Goal: Task Accomplishment & Management: Use online tool/utility

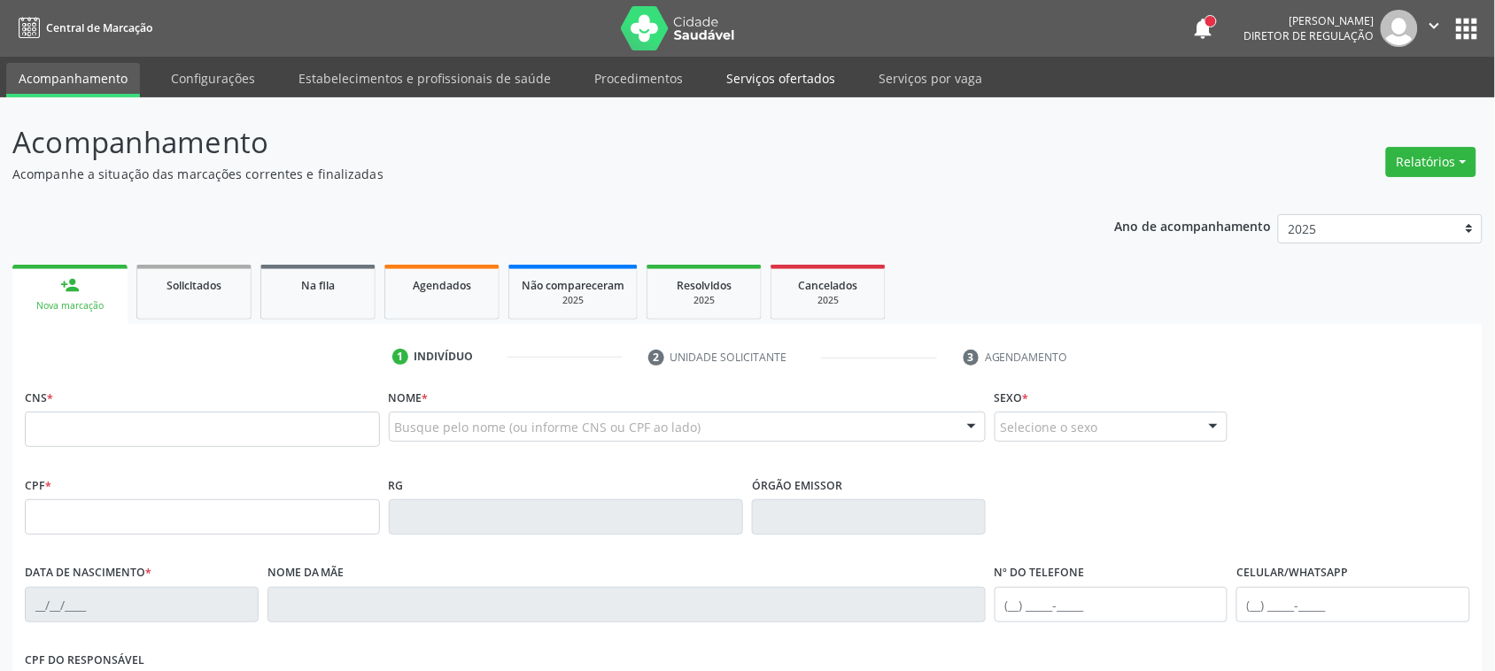
click at [737, 77] on link "Serviços ofertados" at bounding box center [781, 78] width 134 height 31
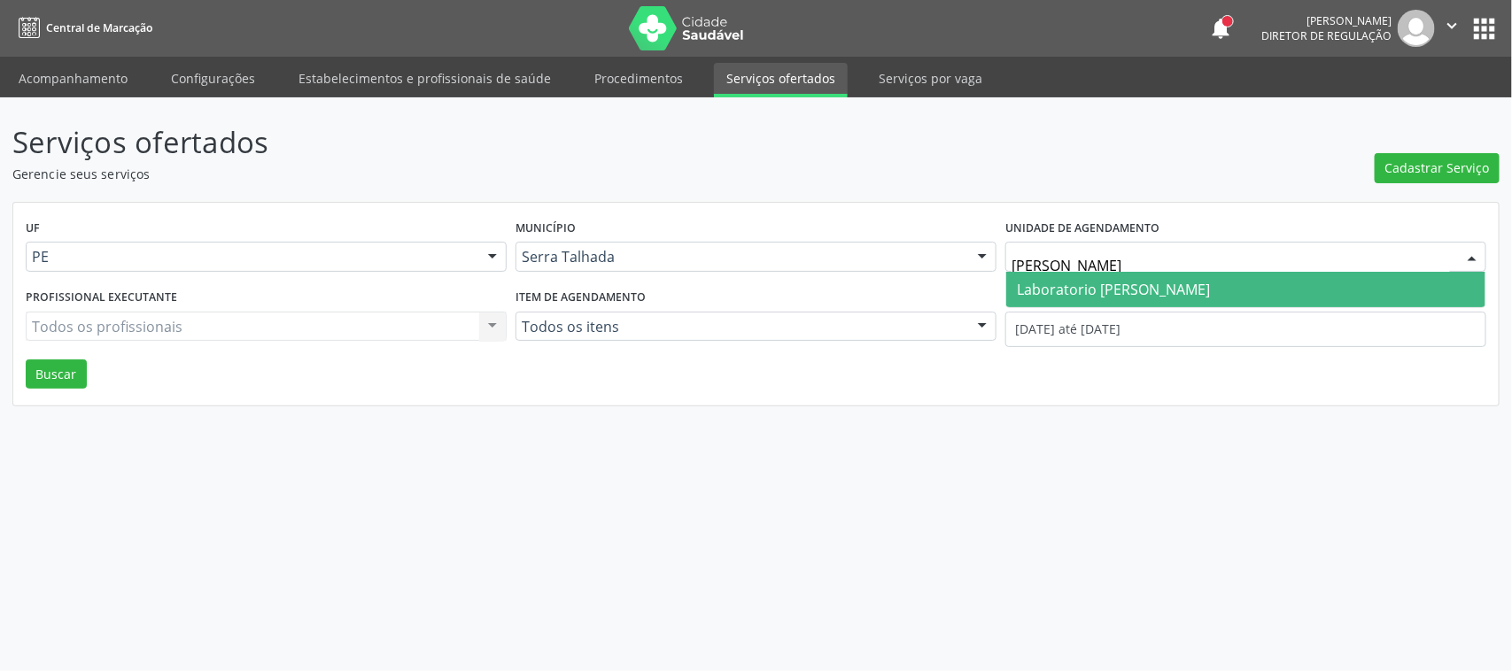
type input "paulo te"
drag, startPoint x: 1097, startPoint y: 284, endPoint x: 1101, endPoint y: 276, distance: 9.1
click at [1101, 276] on span "Laboratorio [PERSON_NAME] [PERSON_NAME]" at bounding box center [1245, 289] width 479 height 35
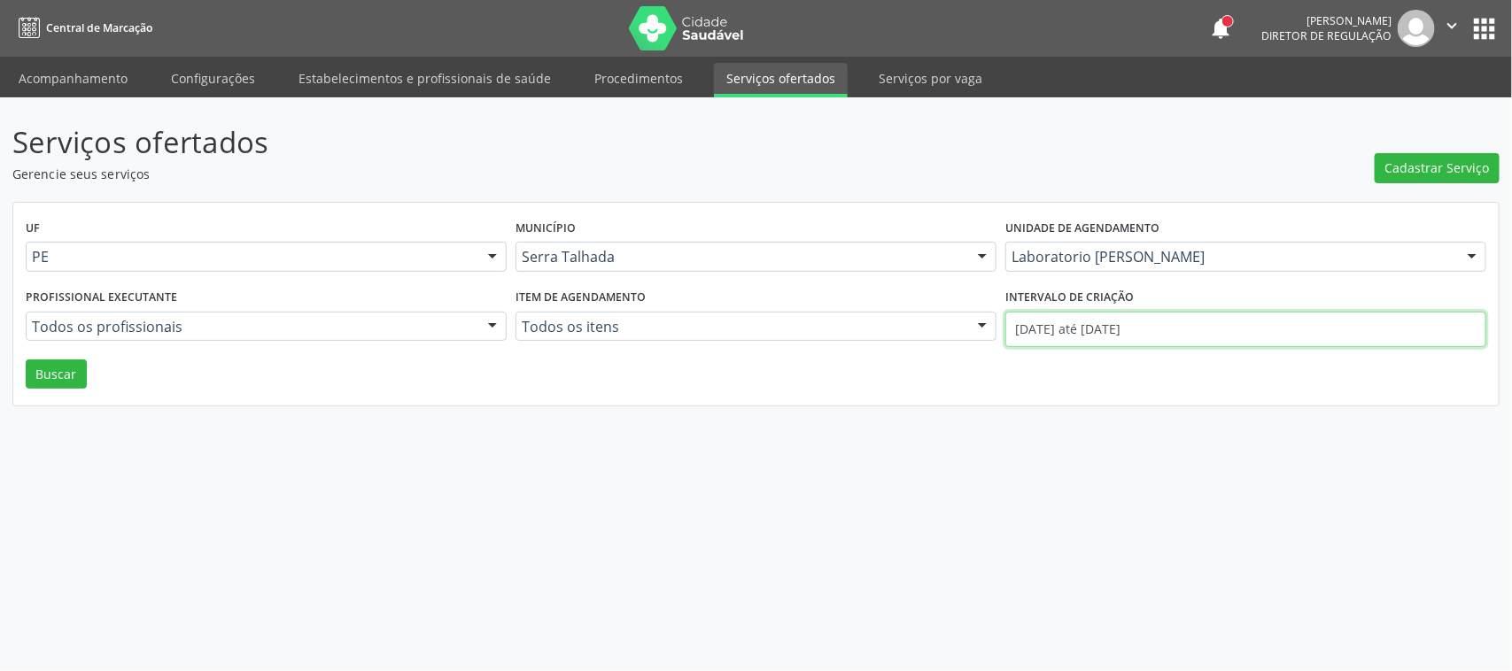
click at [1092, 329] on input "01/08/2025 até 15/08/2025" at bounding box center [1245, 329] width 481 height 35
click at [990, 365] on div "UF PE PE Nenhum resultado encontrado para: " " Não há nenhuma opção para ser ex…" at bounding box center [756, 305] width 1486 height 204
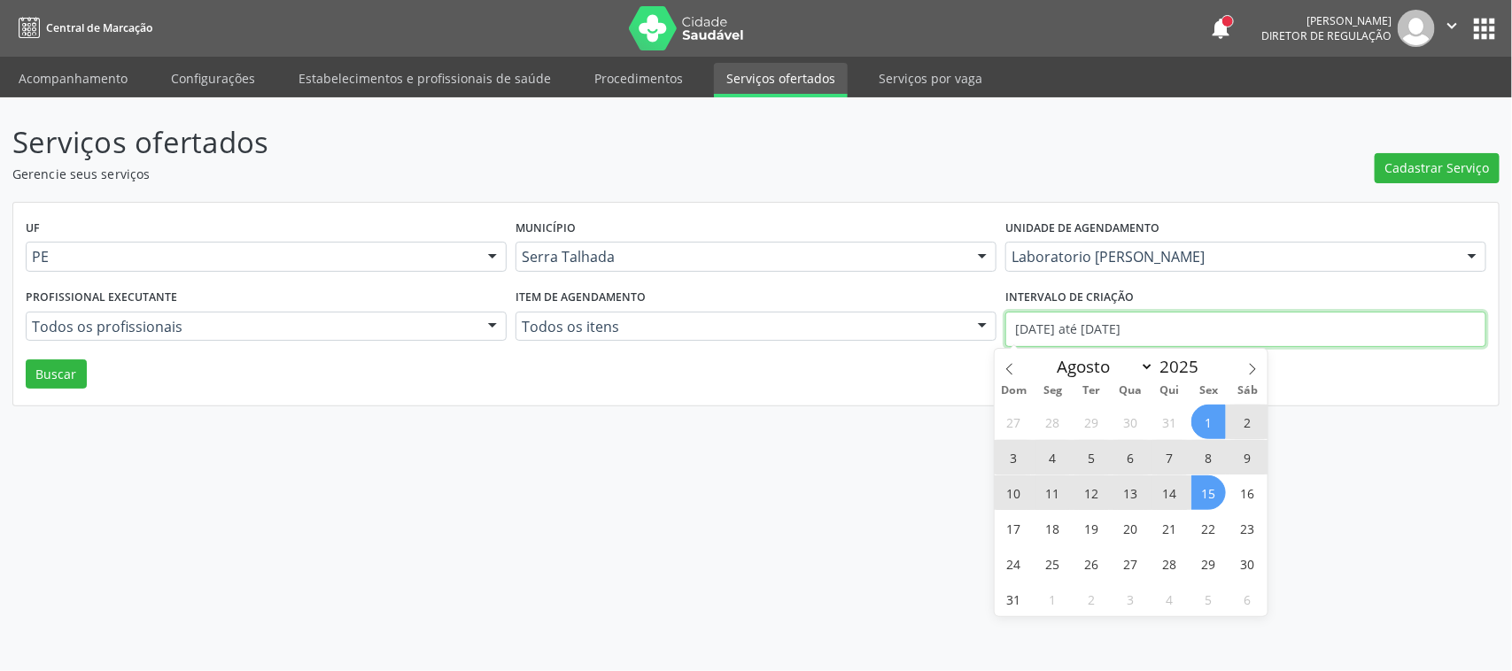
click at [1020, 333] on input "01/08/2025 até 15/08/2025" at bounding box center [1245, 329] width 481 height 35
click at [1010, 361] on span at bounding box center [1010, 364] width 30 height 30
select select "6"
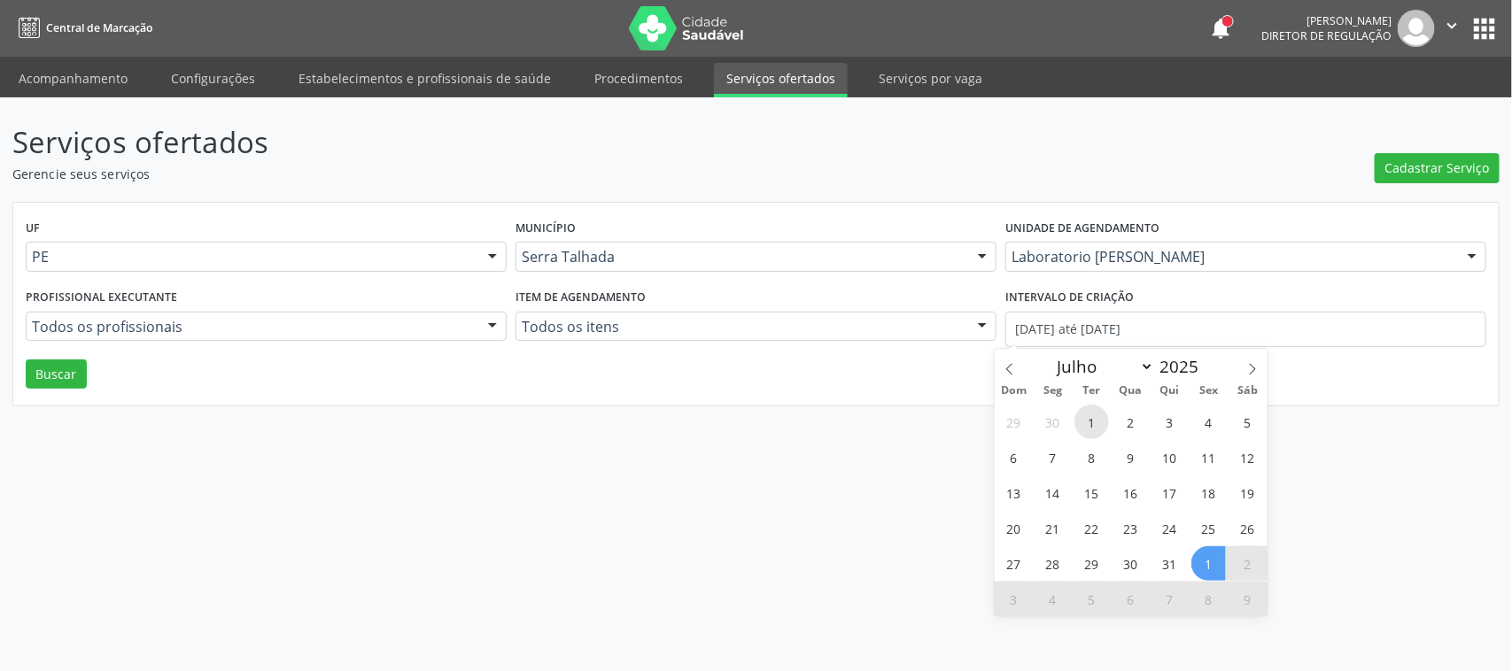
click at [1079, 416] on span "1" at bounding box center [1092, 422] width 35 height 35
type input "01/07/2025"
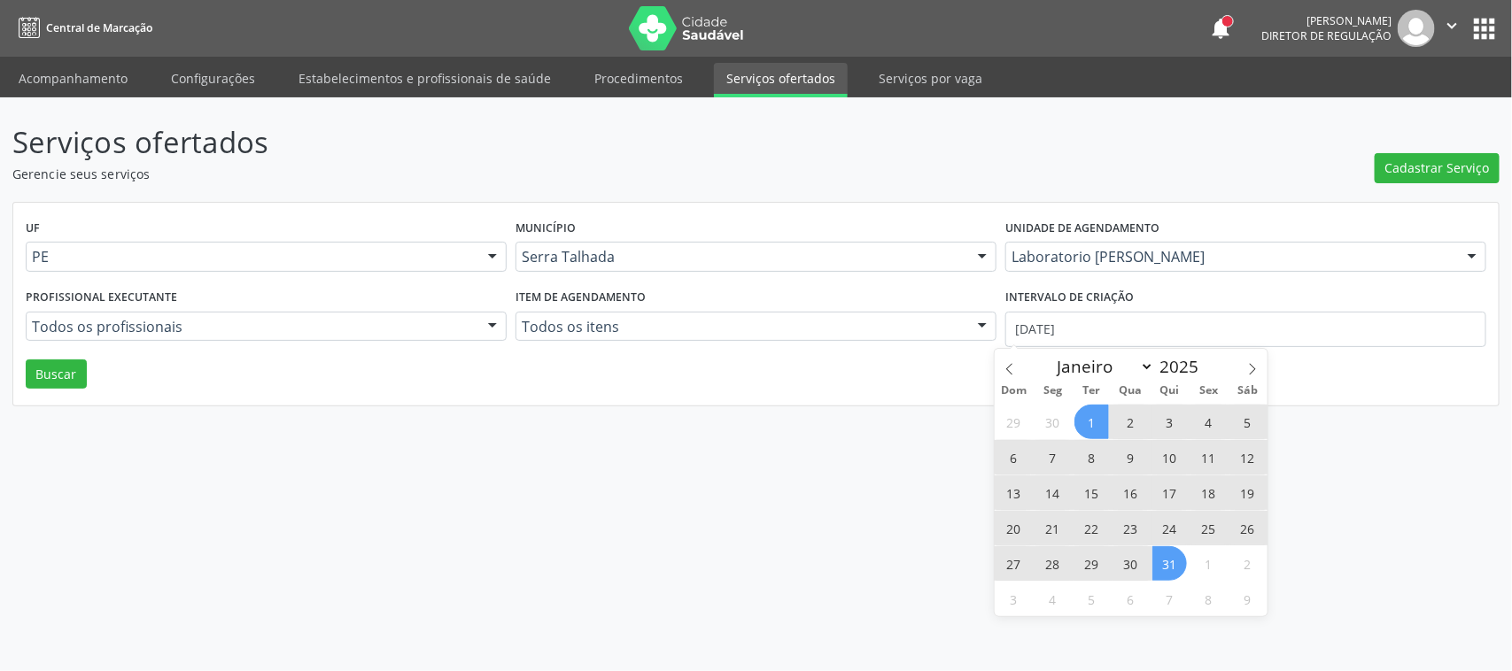
click at [1163, 576] on span "31" at bounding box center [1169, 564] width 35 height 35
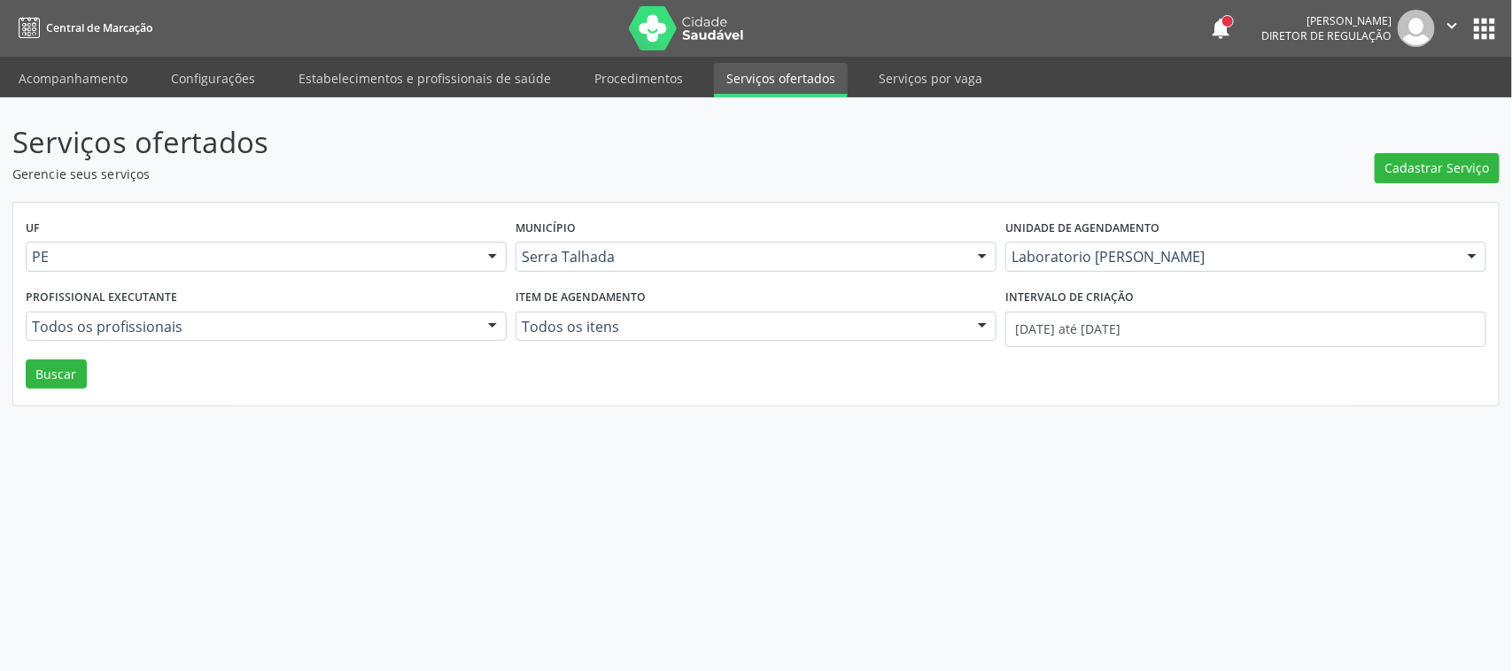
click at [64, 390] on div "UF PE PE Nenhum resultado encontrado para: " " Não há nenhuma opção para ser ex…" at bounding box center [756, 305] width 1486 height 204
click at [62, 376] on button "Buscar" at bounding box center [56, 375] width 61 height 30
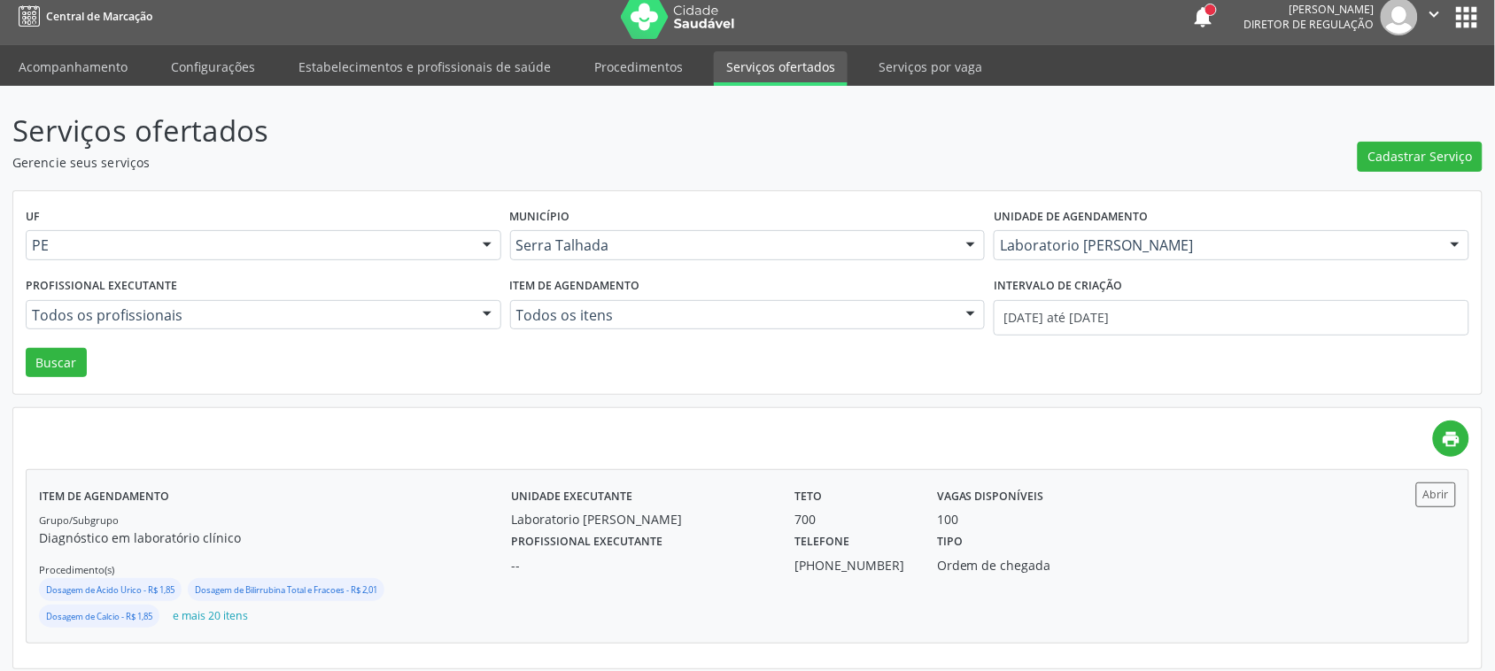
scroll to position [23, 0]
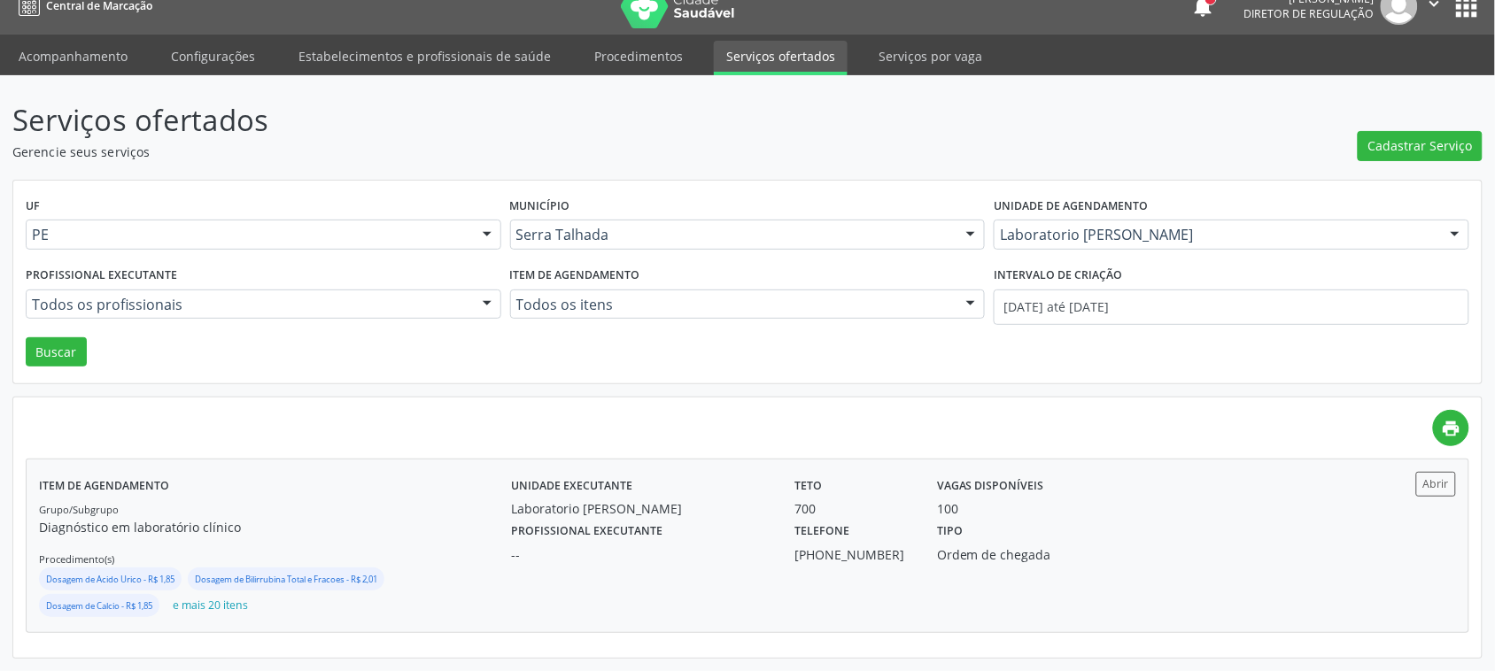
click at [1098, 515] on div "100" at bounding box center [1031, 509] width 188 height 19
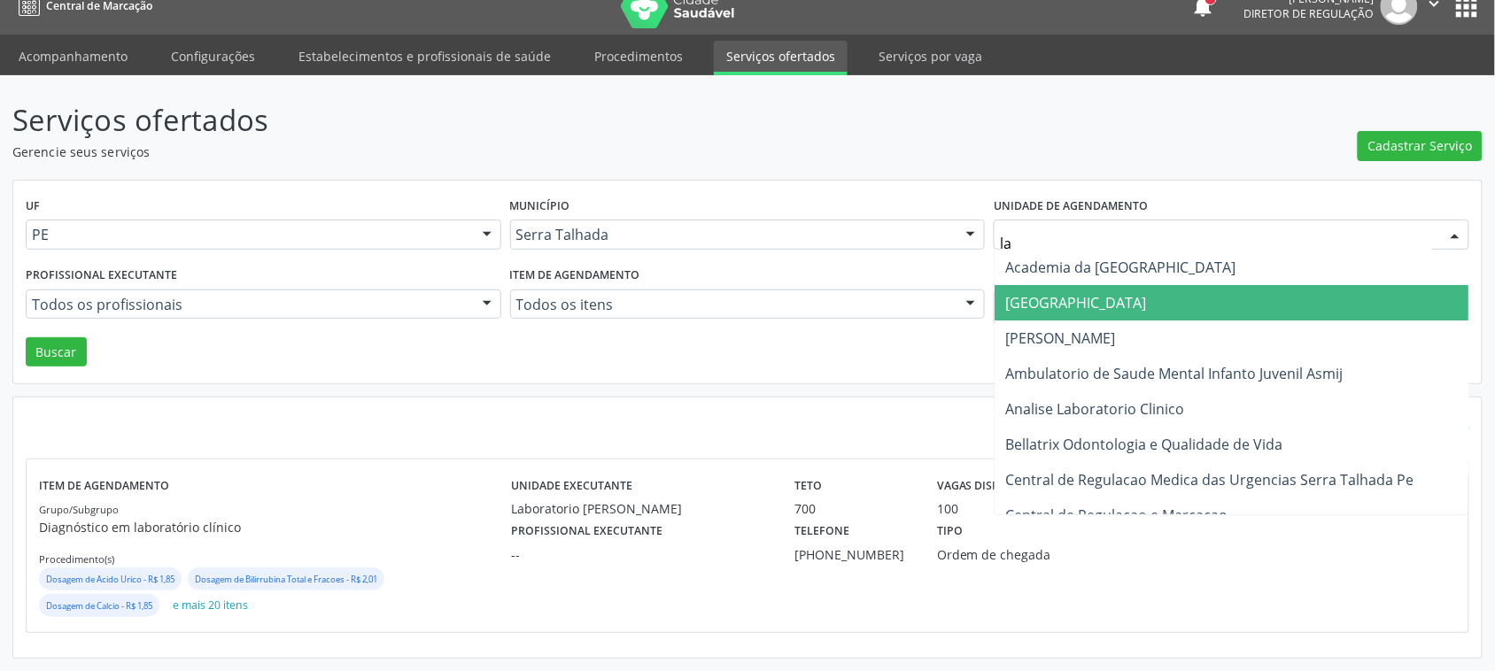
type input "lab"
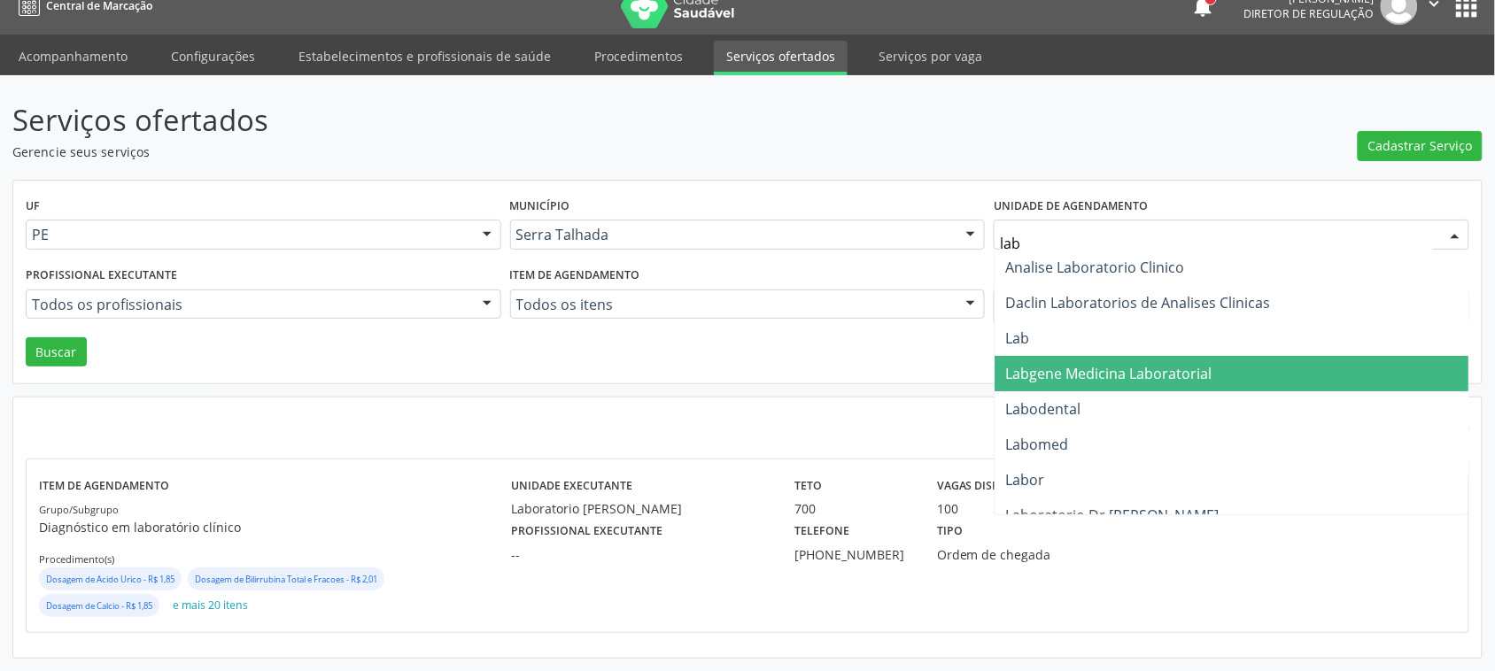
click at [1097, 372] on span "Labgene Medicina Laboratorial" at bounding box center [1108, 373] width 206 height 19
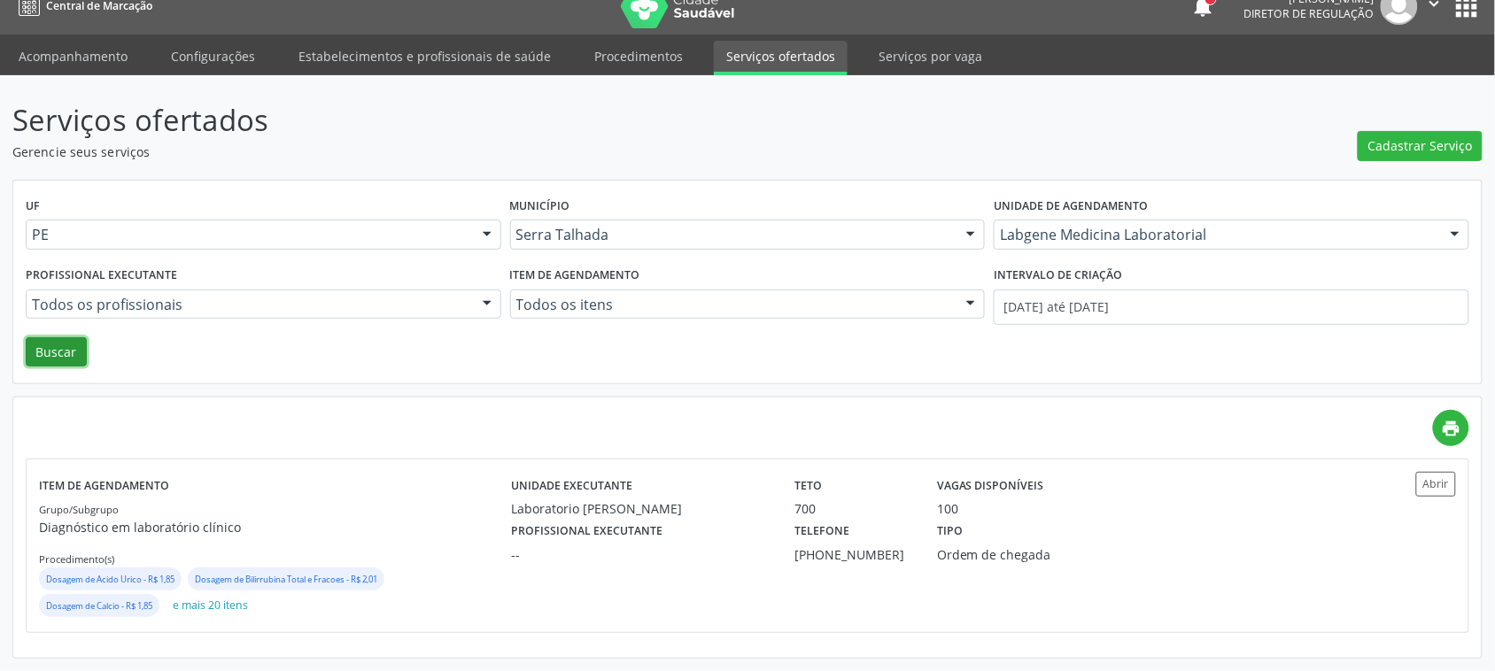
click at [50, 350] on button "Buscar" at bounding box center [56, 352] width 61 height 30
click at [1070, 547] on div "Ordem de chegada" at bounding box center [1031, 555] width 188 height 19
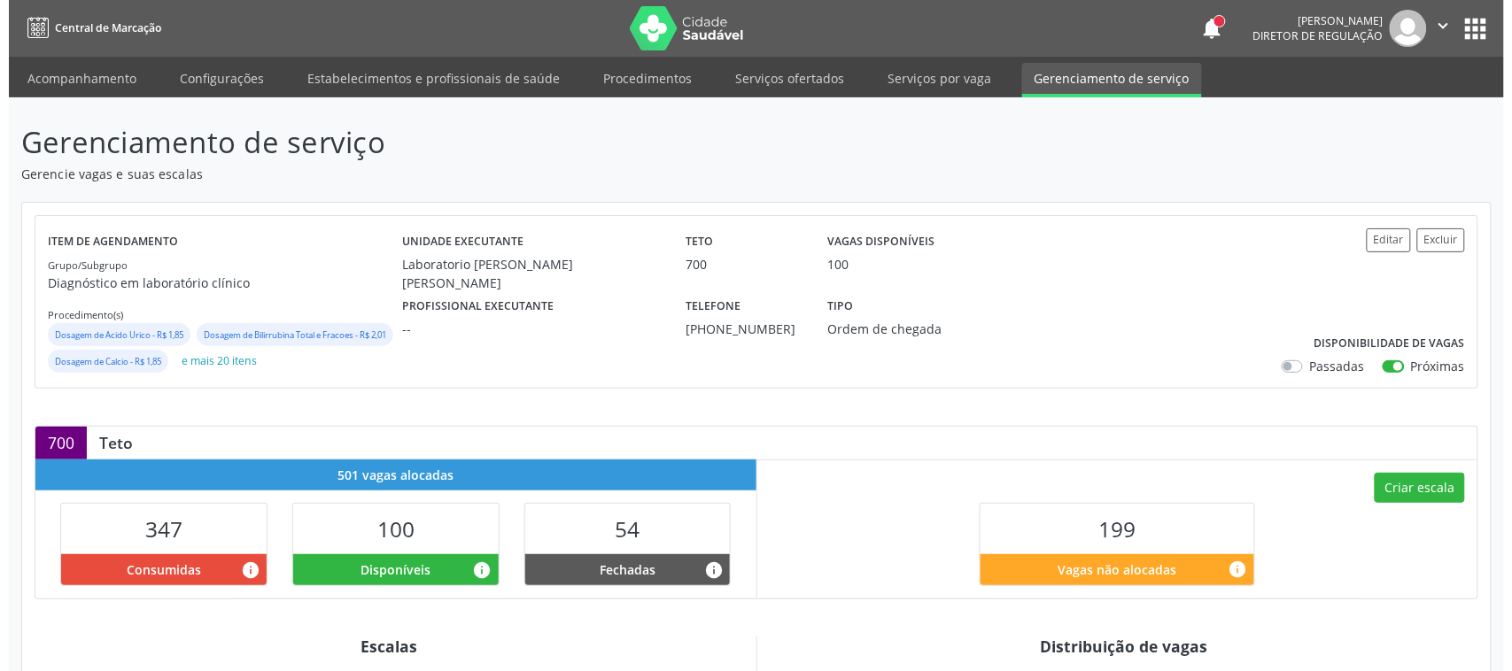
scroll to position [417, 0]
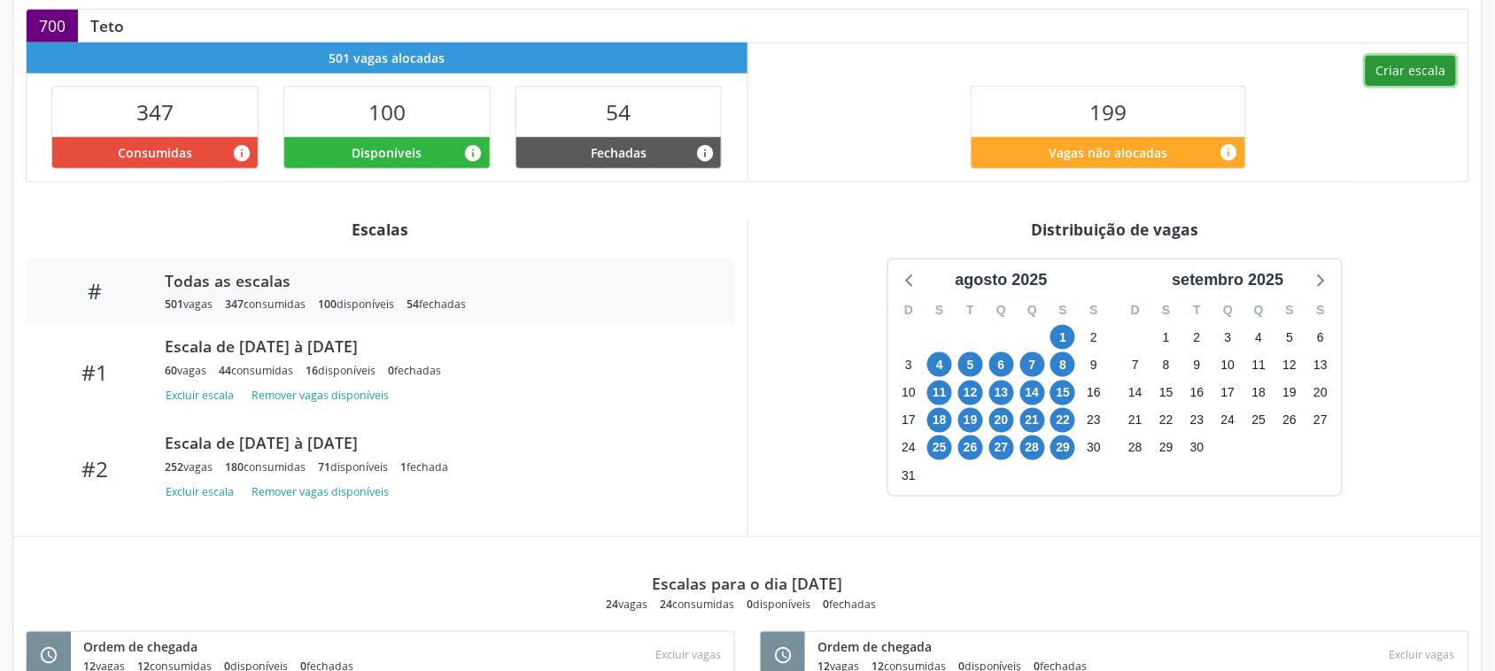
click at [1413, 86] on button "Criar escala" at bounding box center [1411, 71] width 90 height 30
select select "7"
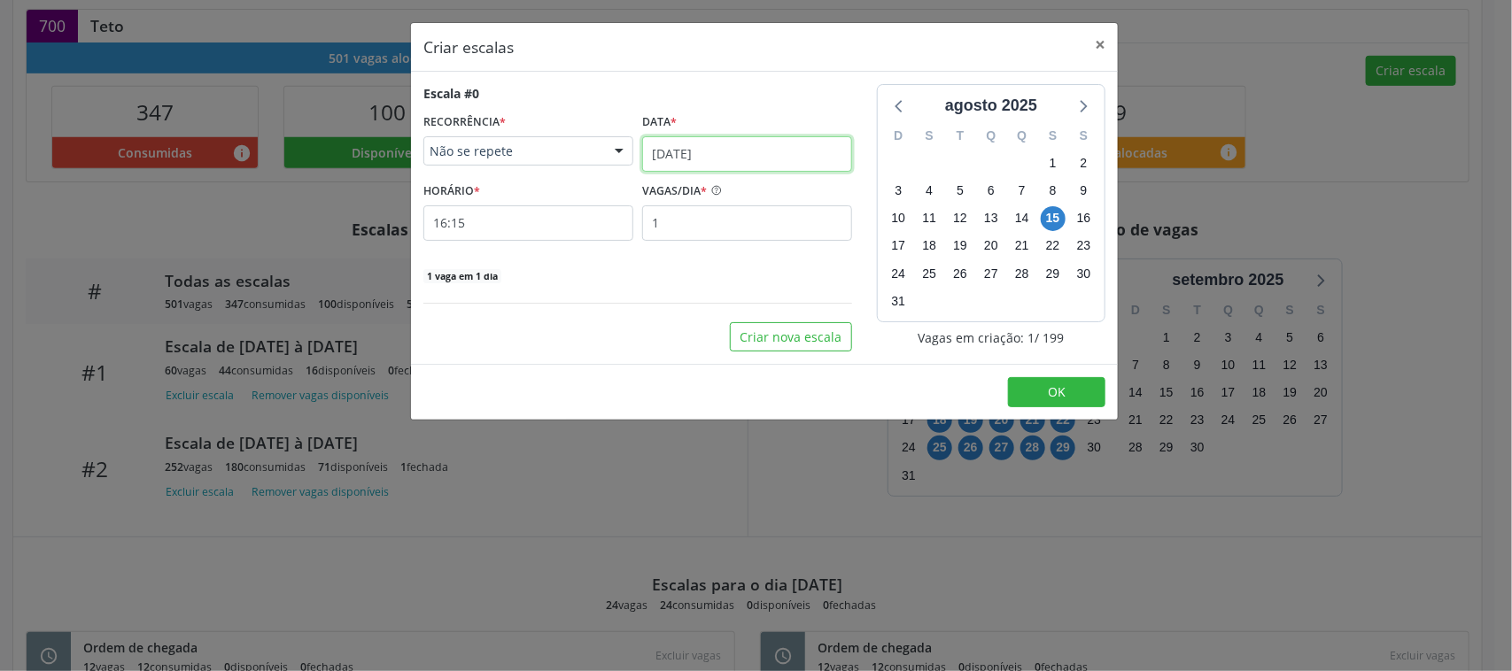
click at [716, 159] on input "[DATE]" at bounding box center [747, 153] width 210 height 35
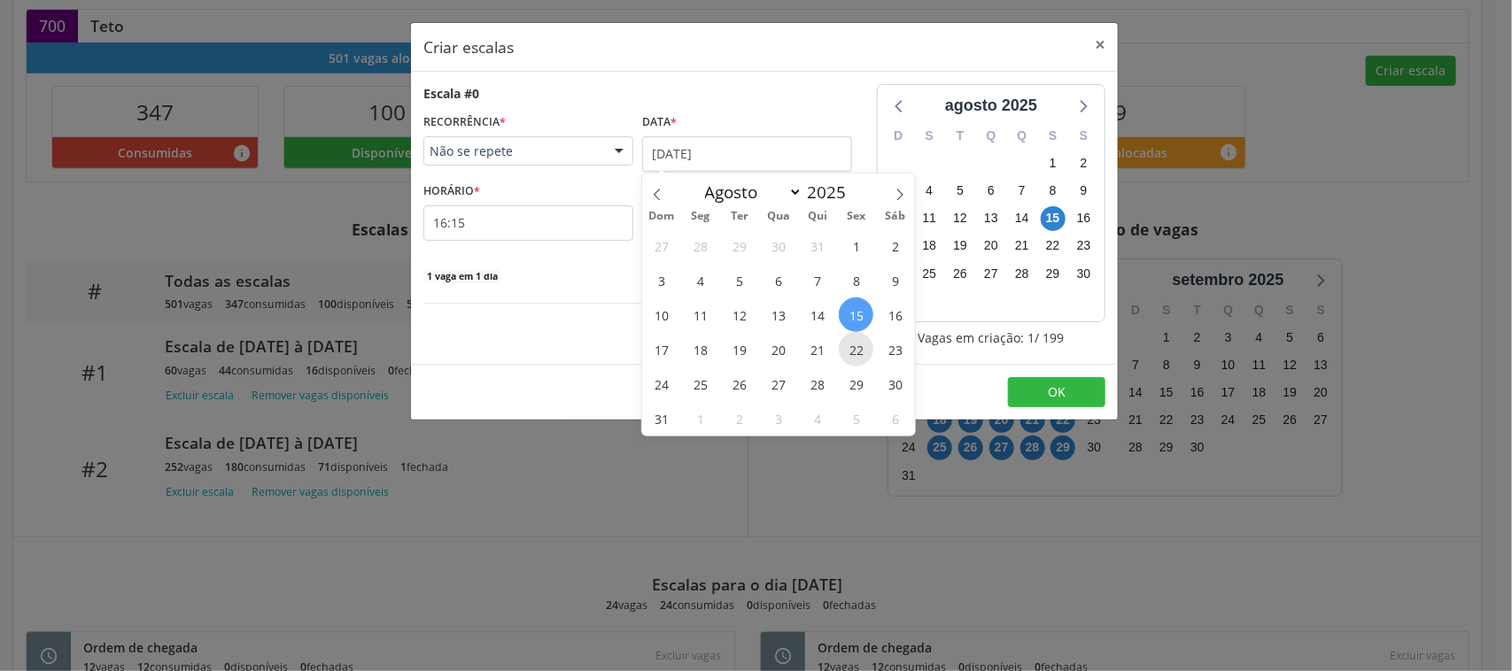
click at [862, 350] on span "22" at bounding box center [856, 349] width 35 height 35
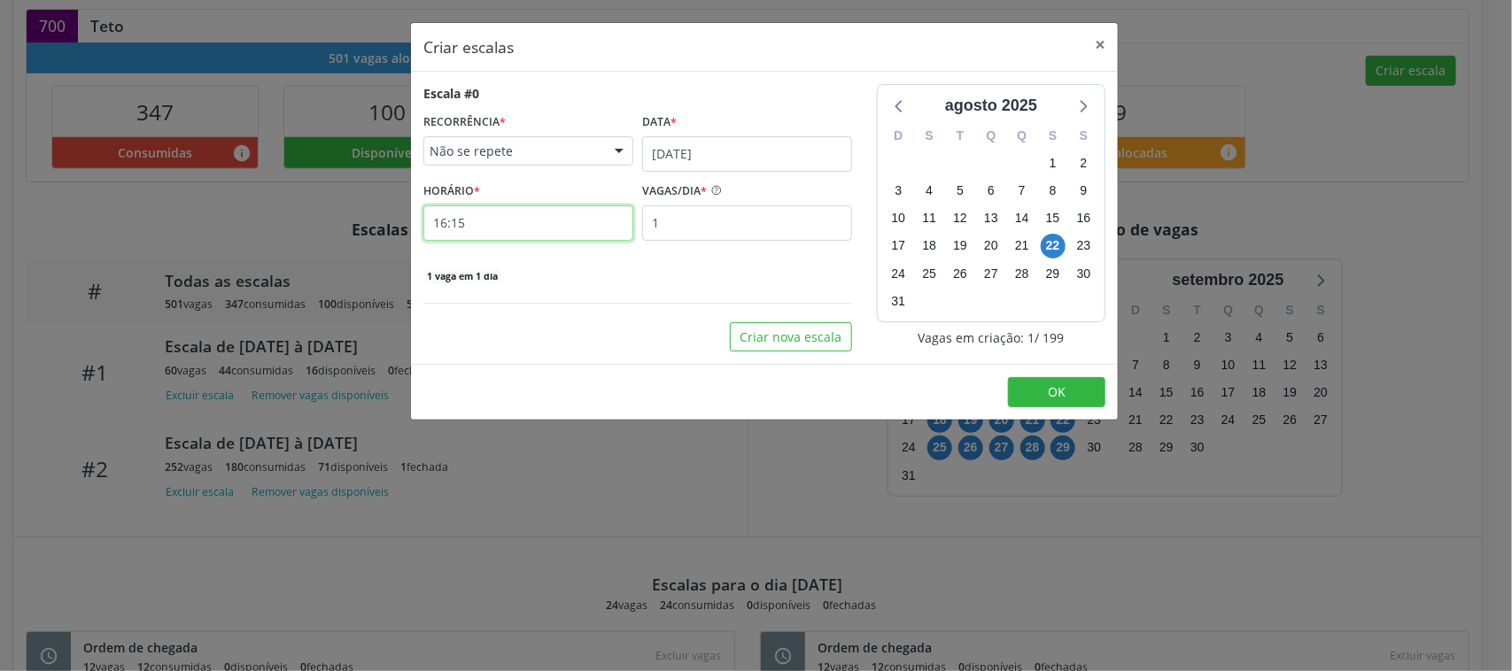
click at [530, 227] on input "16:15" at bounding box center [528, 223] width 210 height 35
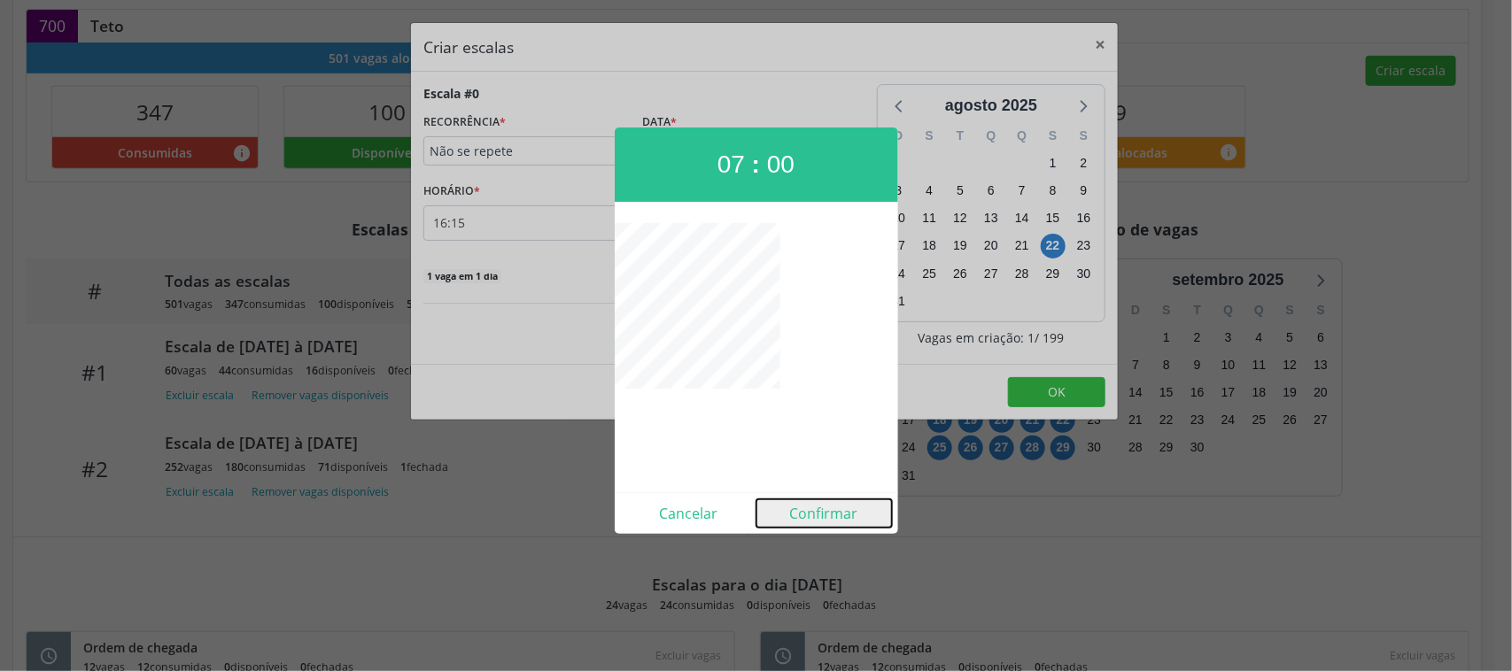
click at [852, 519] on button "Confirmar" at bounding box center [824, 514] width 136 height 28
type input "07:00"
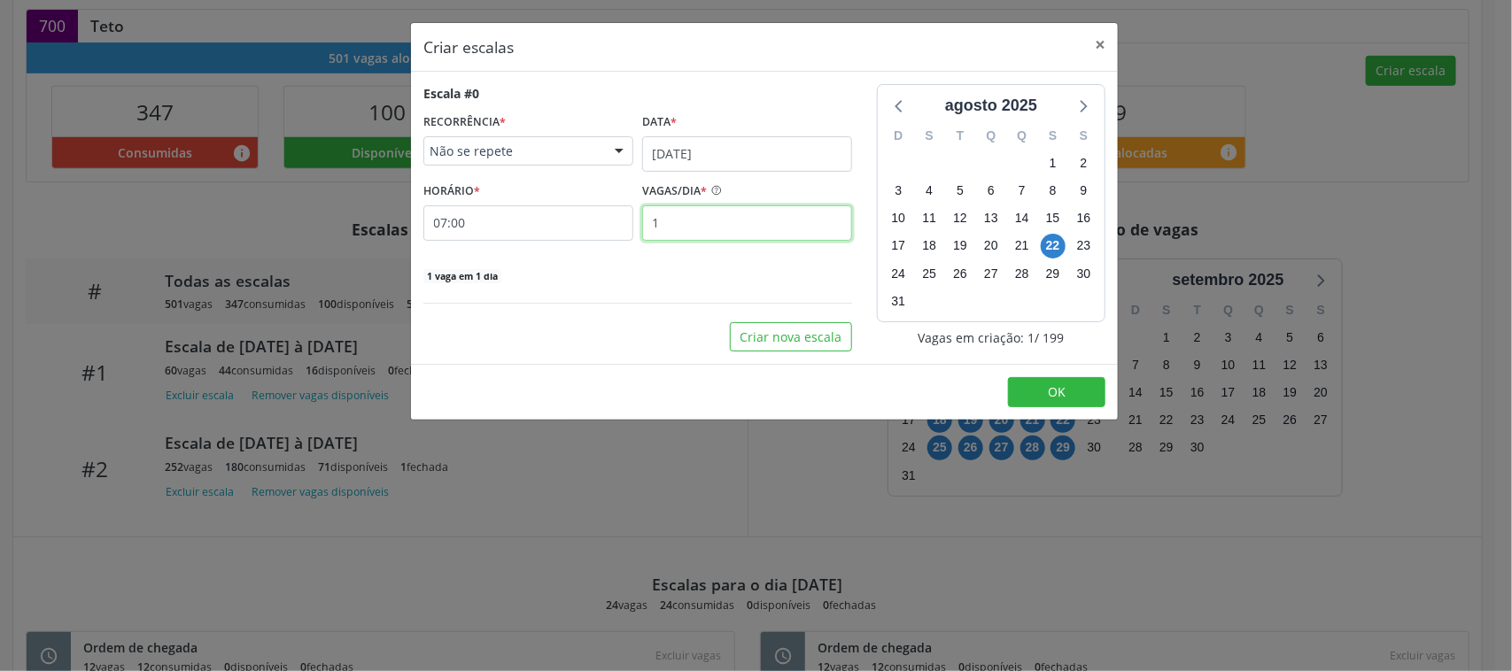
click at [687, 236] on input "1" at bounding box center [747, 223] width 210 height 35
type input "12"
click at [1060, 405] on button "OK" at bounding box center [1056, 392] width 97 height 30
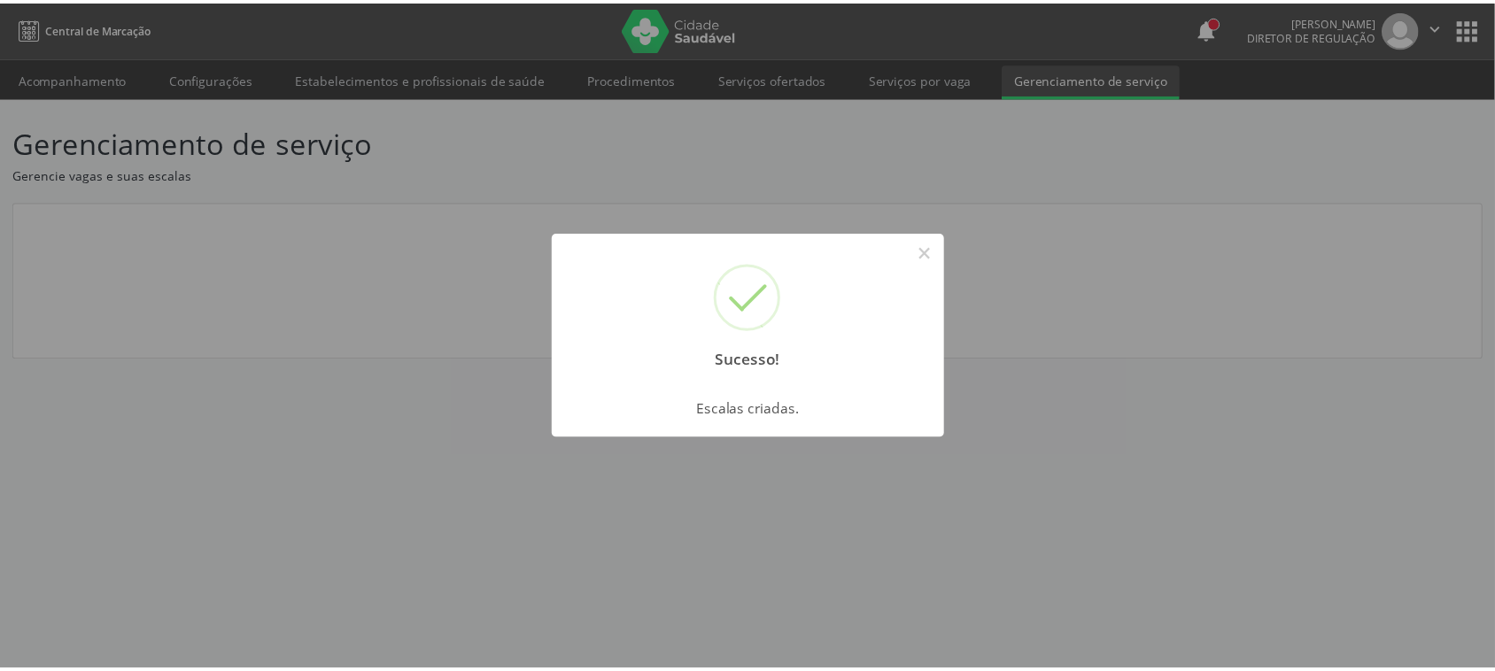
scroll to position [0, 0]
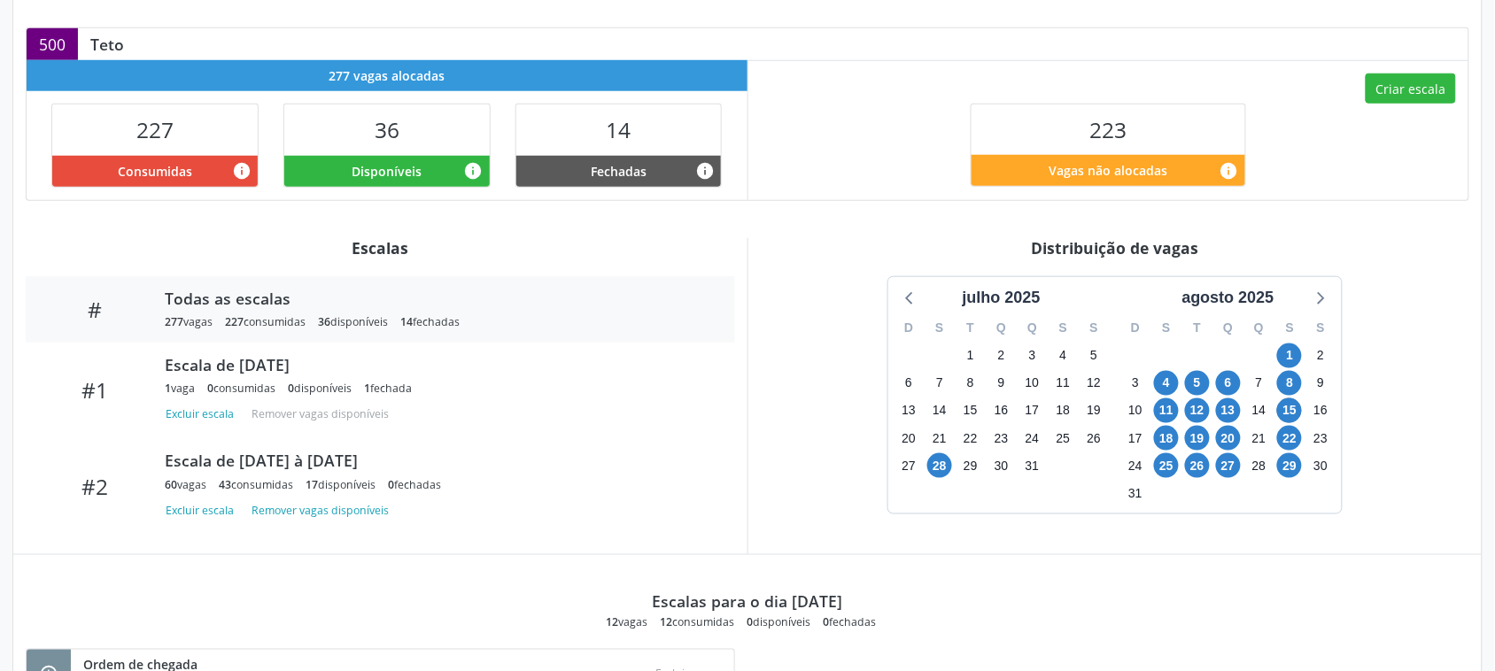
scroll to position [443, 0]
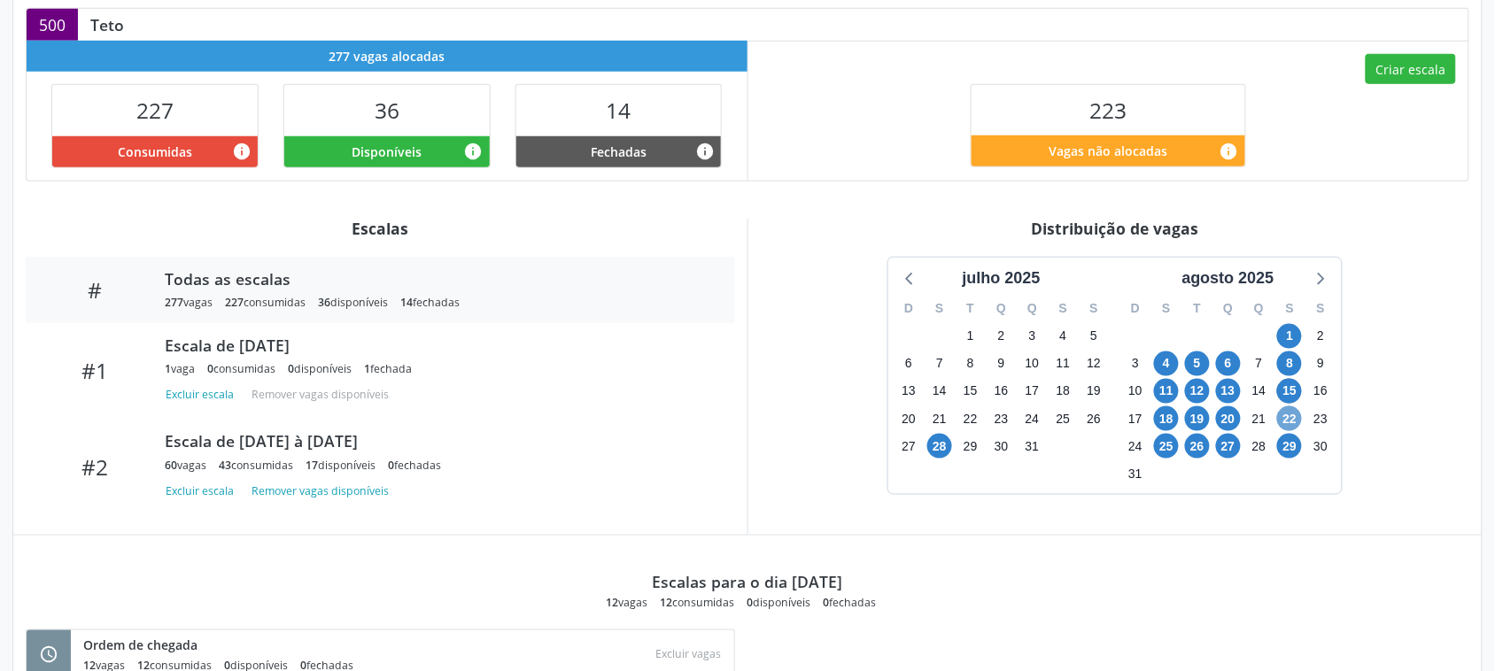
click at [1296, 425] on span "22" at bounding box center [1289, 419] width 25 height 25
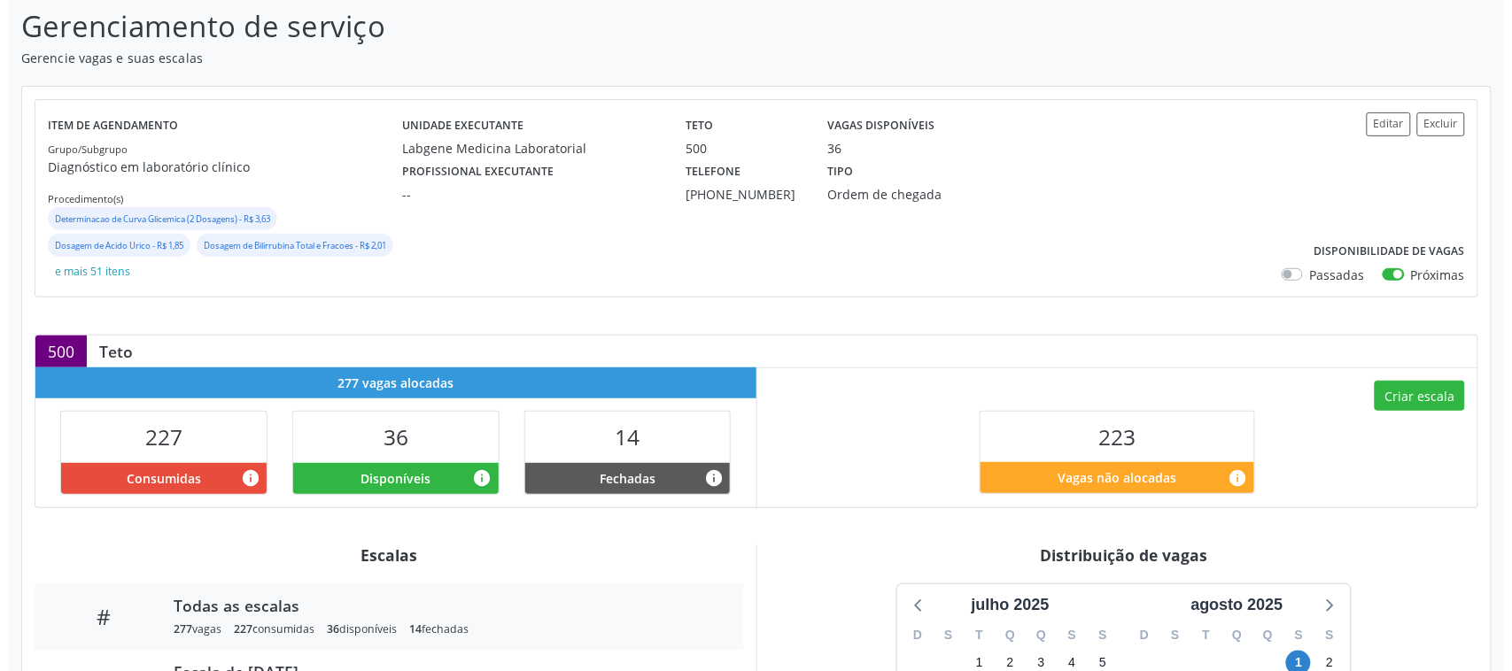
scroll to position [115, 0]
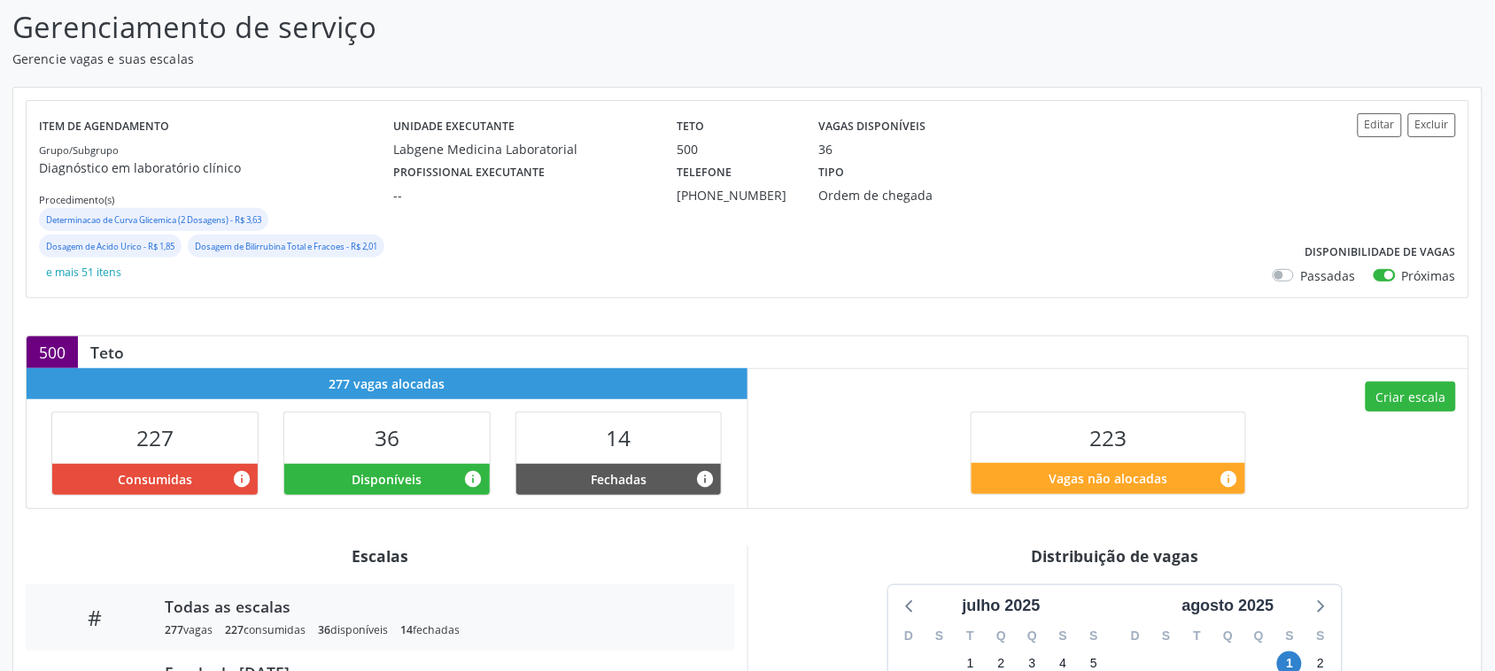
click at [1422, 415] on div "Criar escala 223 Vagas não alocadas info" at bounding box center [1109, 438] width 721 height 139
click at [1411, 397] on button "Criar escala" at bounding box center [1411, 397] width 90 height 30
select select "7"
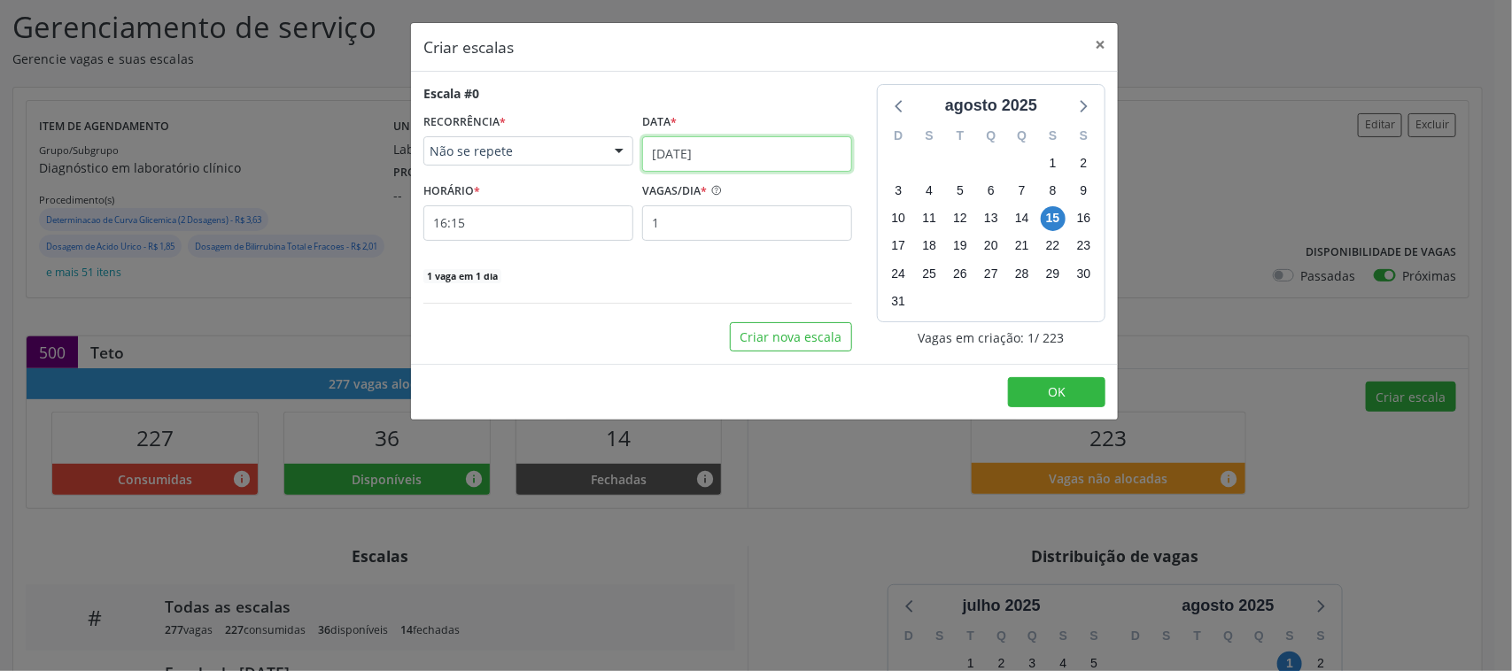
click at [709, 158] on input "[DATE]" at bounding box center [747, 153] width 210 height 35
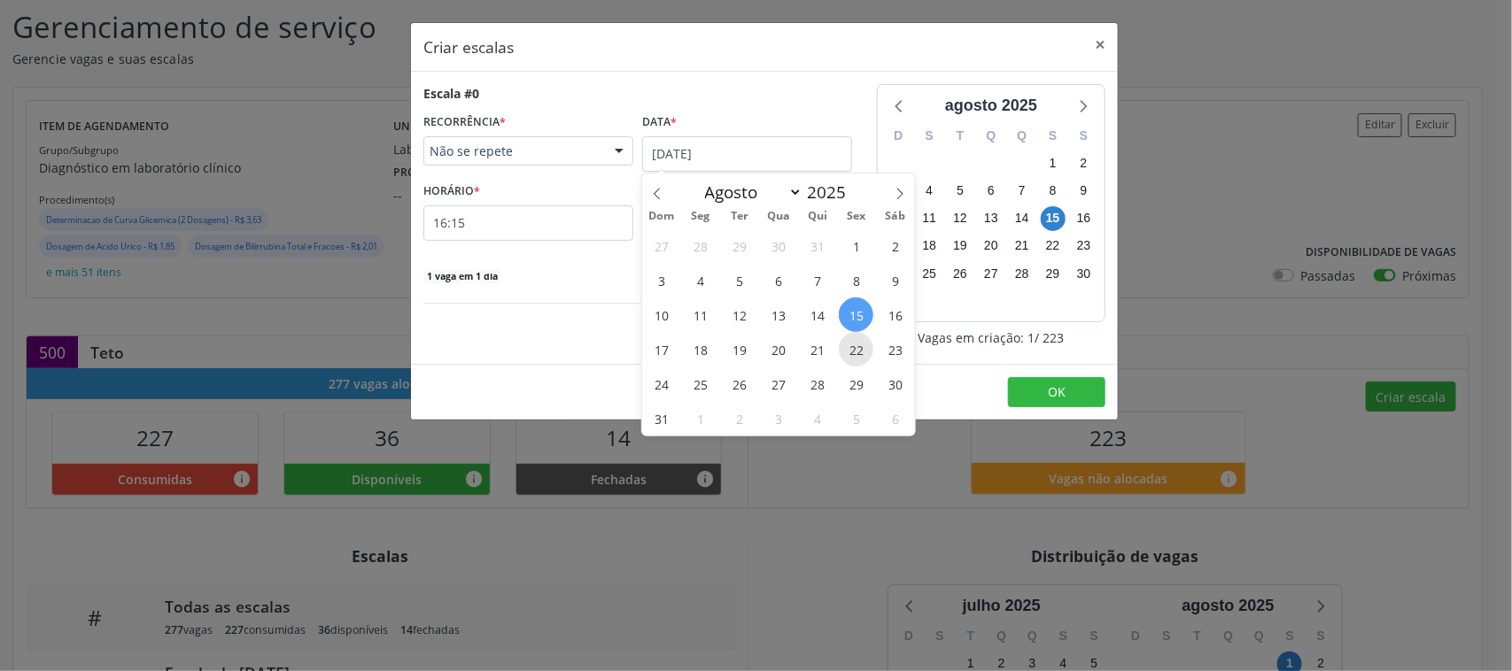
click at [857, 352] on span "22" at bounding box center [856, 349] width 35 height 35
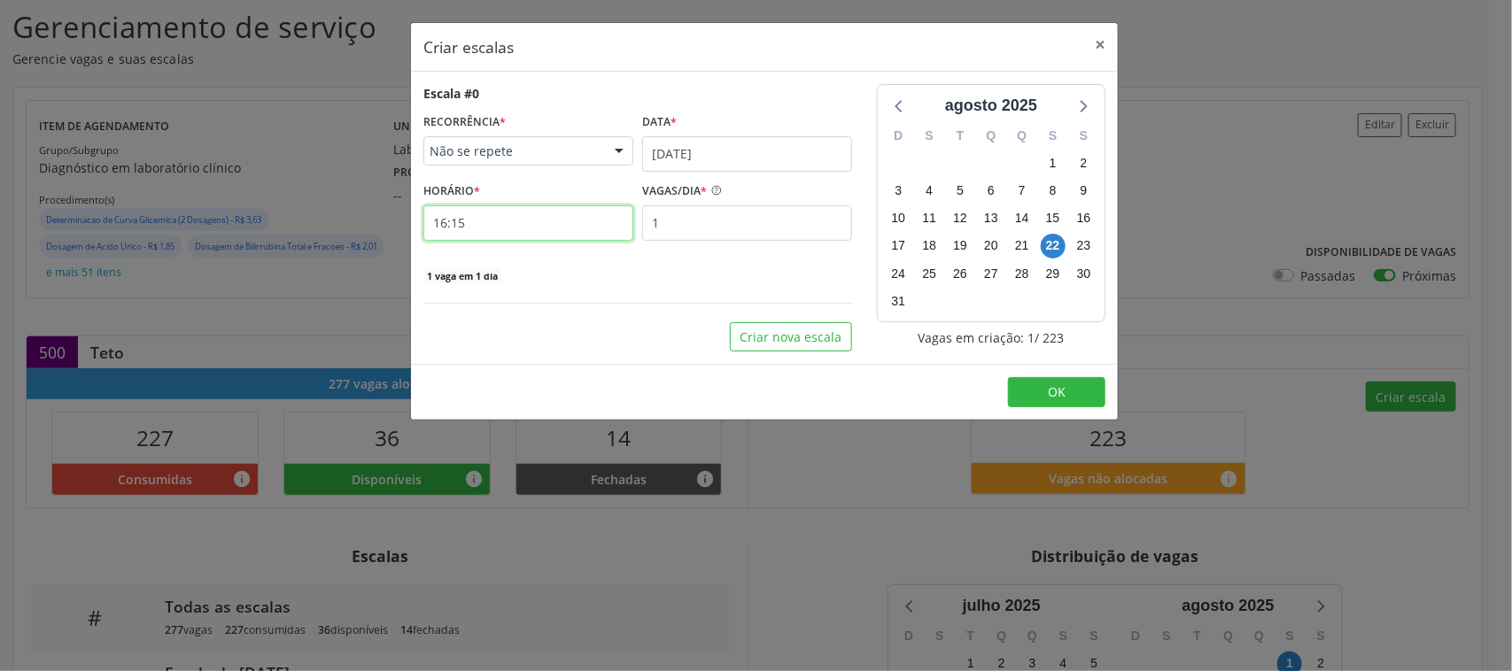
click at [536, 229] on input "16:15" at bounding box center [528, 223] width 210 height 35
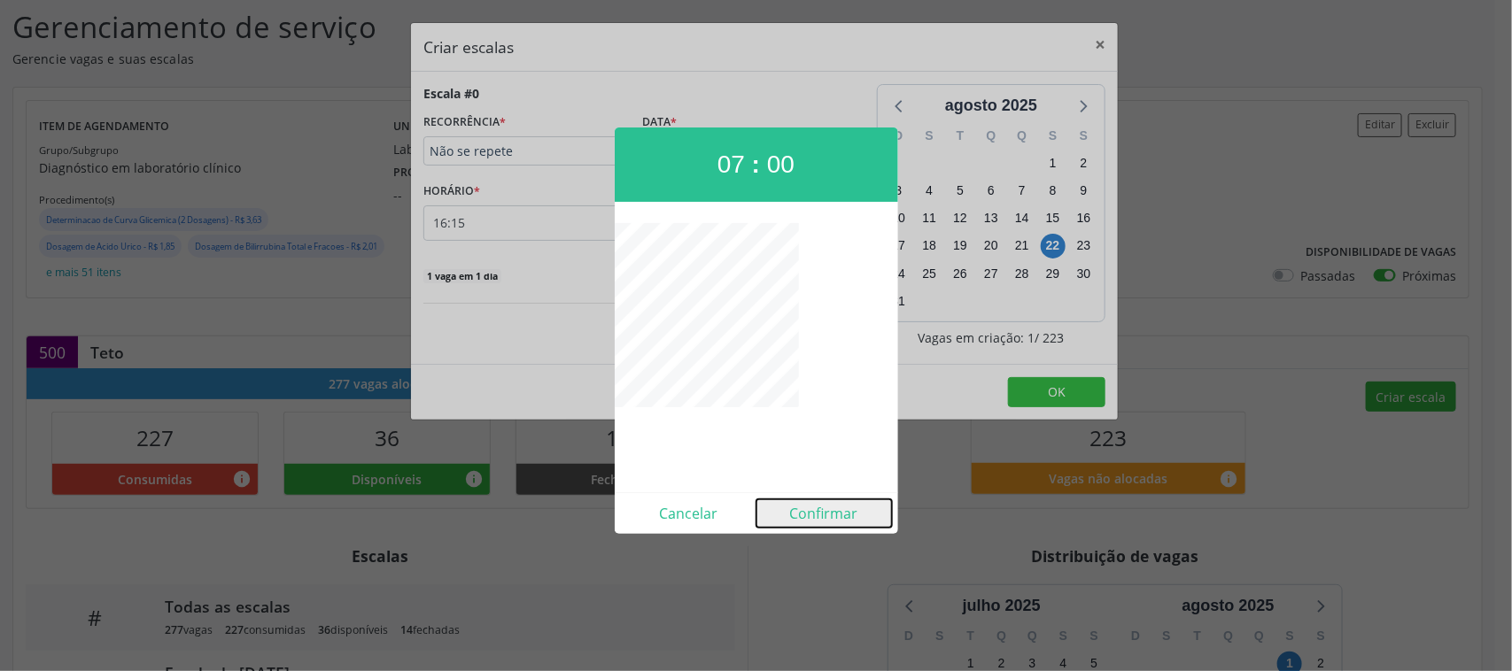
click at [789, 514] on button "Confirmar" at bounding box center [824, 514] width 136 height 28
type input "07:00"
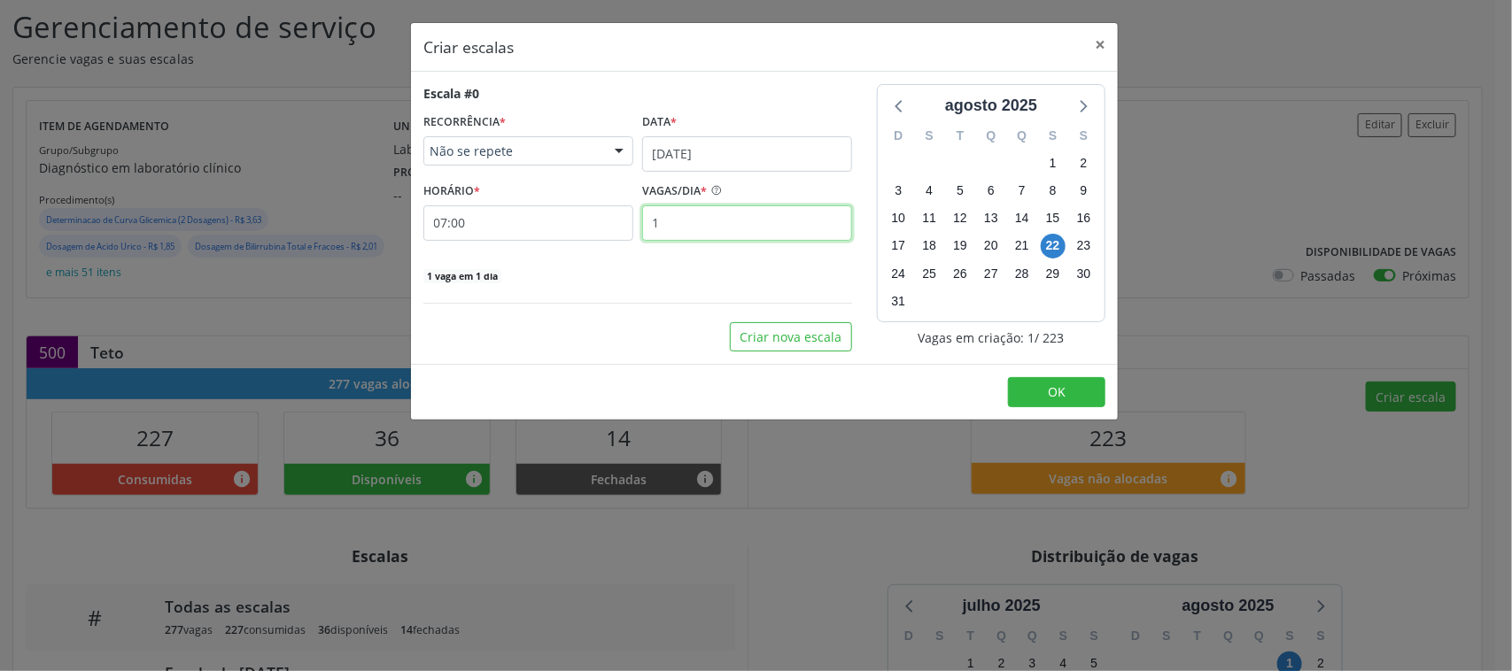
click at [671, 221] on input "1" at bounding box center [747, 223] width 210 height 35
type input "8"
click at [1054, 400] on span "OK" at bounding box center [1057, 392] width 18 height 17
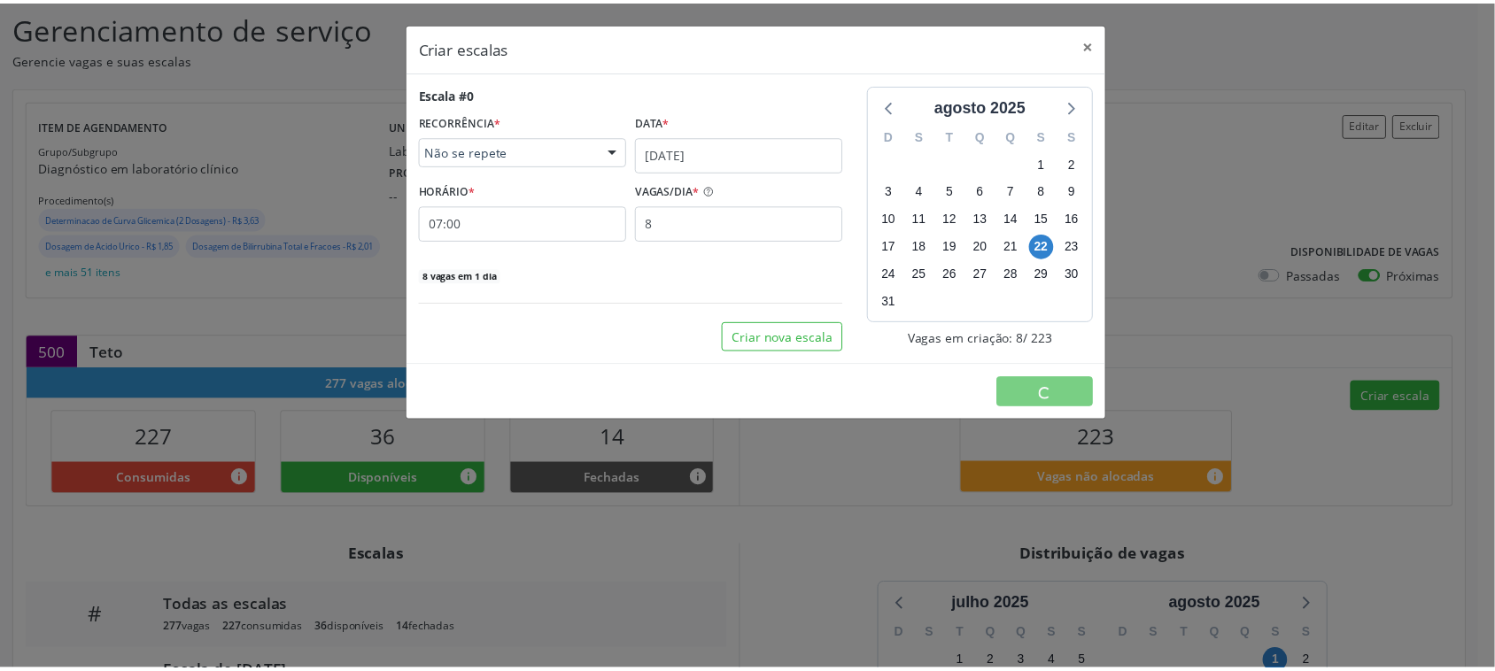
scroll to position [0, 0]
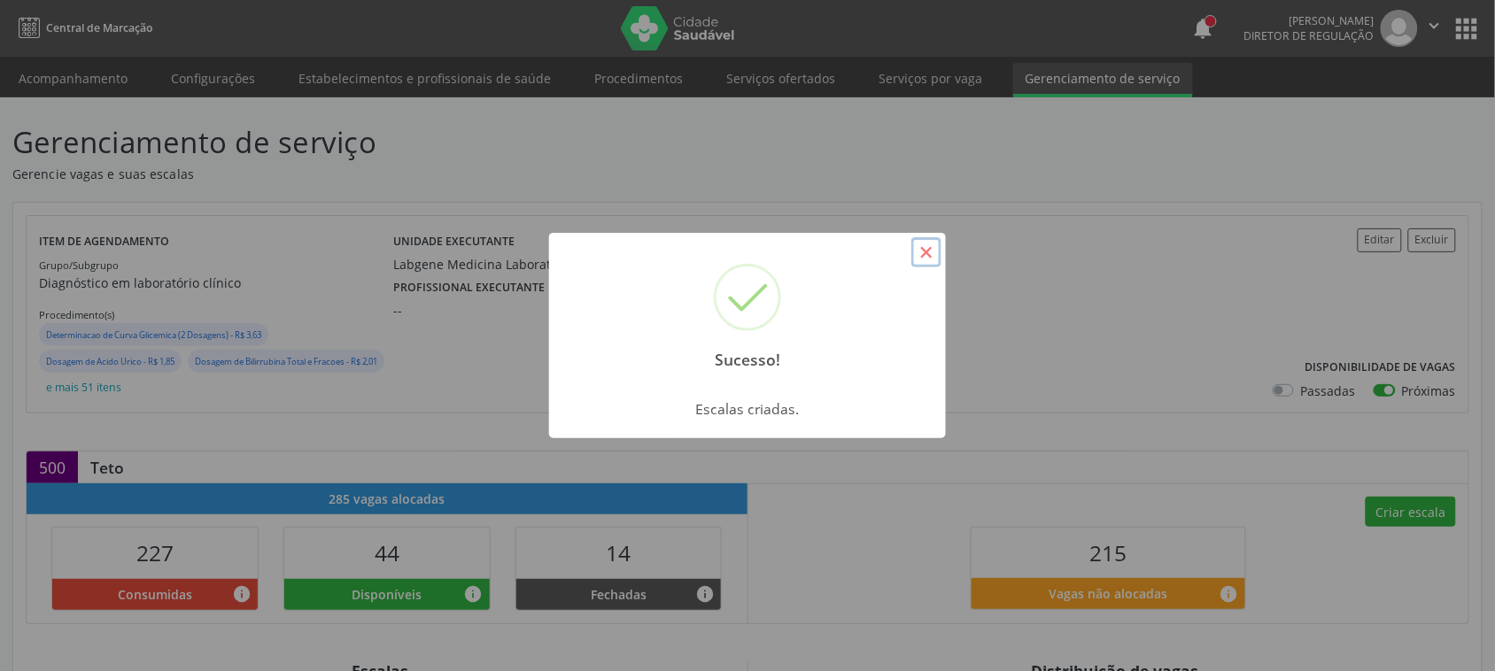
click at [912, 257] on button "×" at bounding box center [927, 252] width 30 height 30
